Goal: Check status: Check status

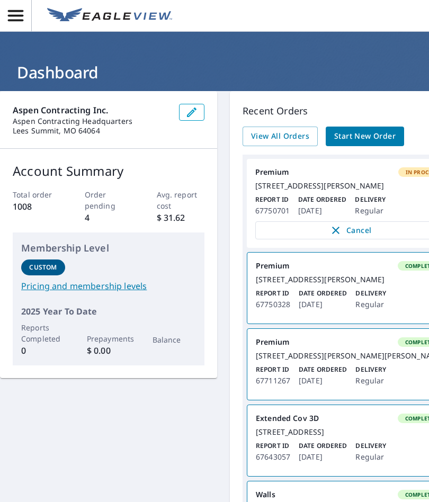
click at [284, 130] on span "View All Orders" at bounding box center [280, 136] width 58 height 13
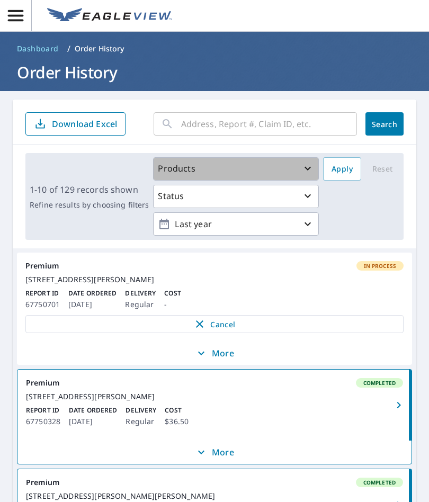
click at [300, 162] on div "Products" at bounding box center [236, 168] width 156 height 13
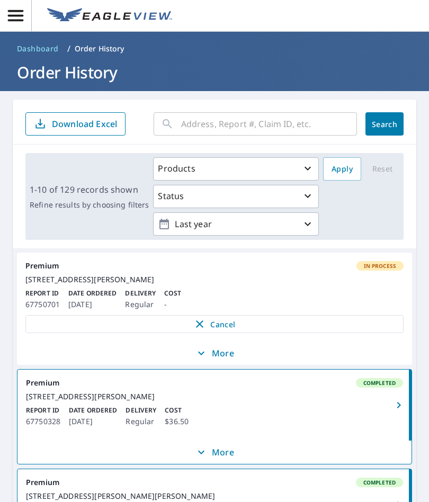
click at [355, 212] on div "Products Status Last year Apply Reset" at bounding box center [276, 196] width 246 height 78
click at [228, 121] on input "text" at bounding box center [269, 124] width 176 height 30
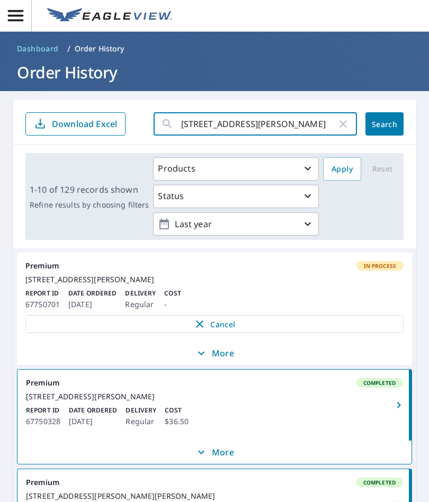
type input "[STREET_ADDRESS][PERSON_NAME]"
click at [379, 125] on span "Search" at bounding box center [384, 124] width 21 height 10
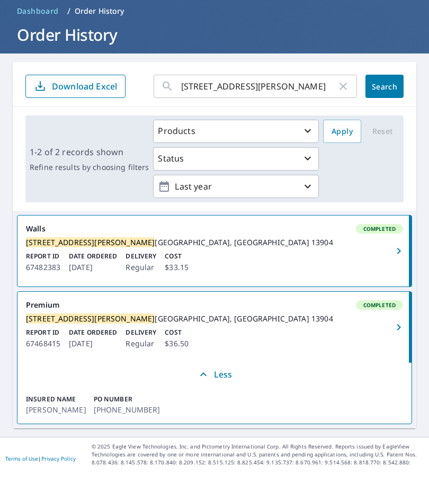
scroll to position [42, 0]
click at [382, 351] on div "[STREET_ADDRESS][PERSON_NAME]" at bounding box center [214, 356] width 377 height 10
click at [357, 275] on div "[STREET_ADDRESS][PERSON_NAME]" at bounding box center [214, 280] width 377 height 10
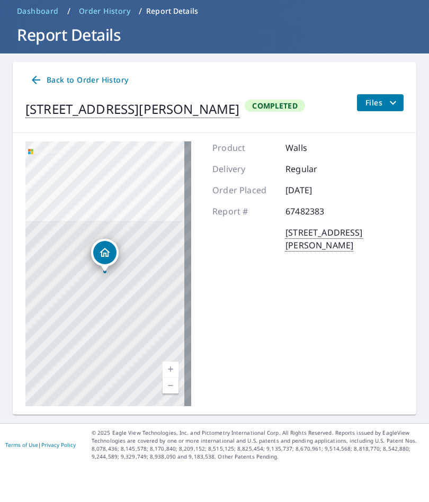
click at [391, 134] on icon "filesDropdownBtn-67482383" at bounding box center [392, 140] width 13 height 13
